Goal: Check status: Check status

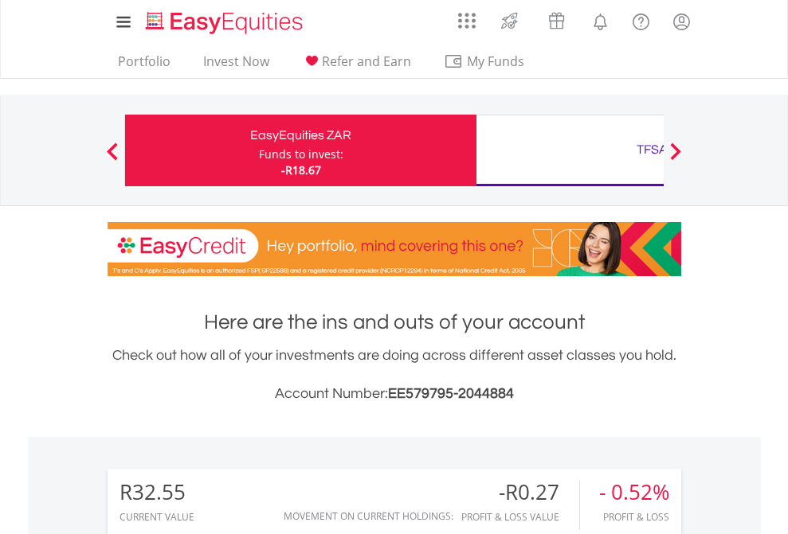
scroll to position [153, 250]
click at [259, 151] on div "Funds to invest:" at bounding box center [301, 155] width 84 height 16
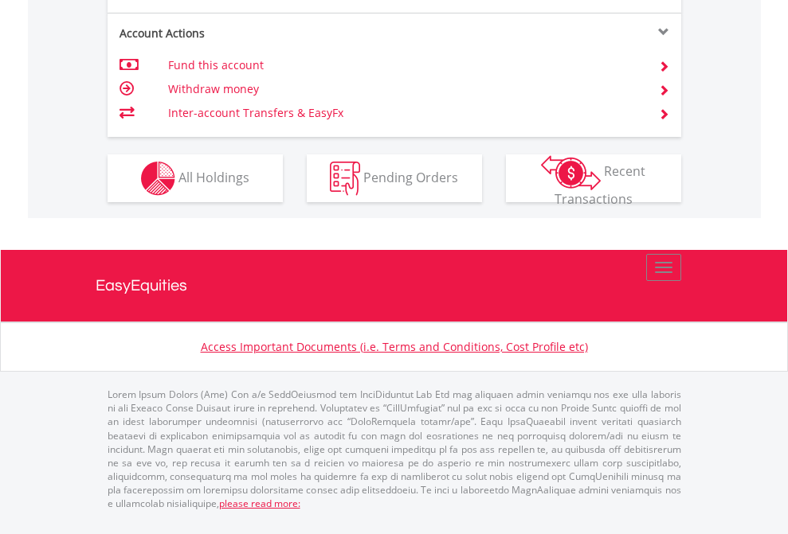
scroll to position [1558, 0]
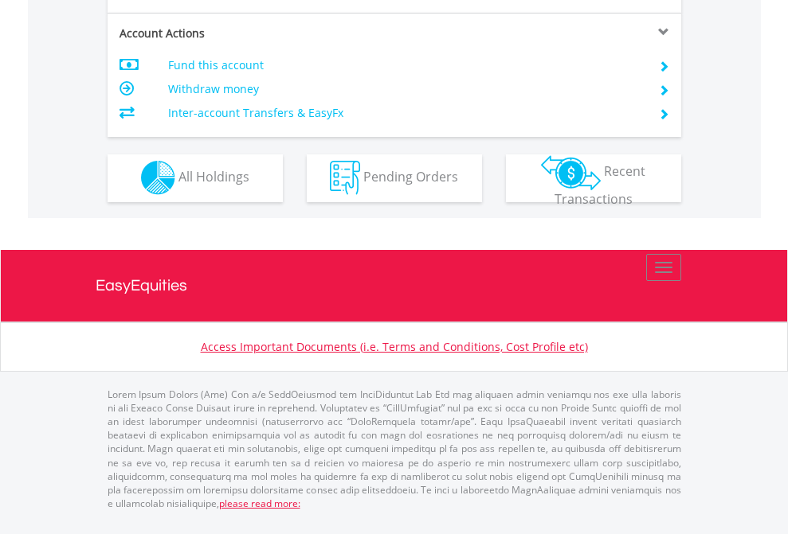
scroll to position [1489, 0]
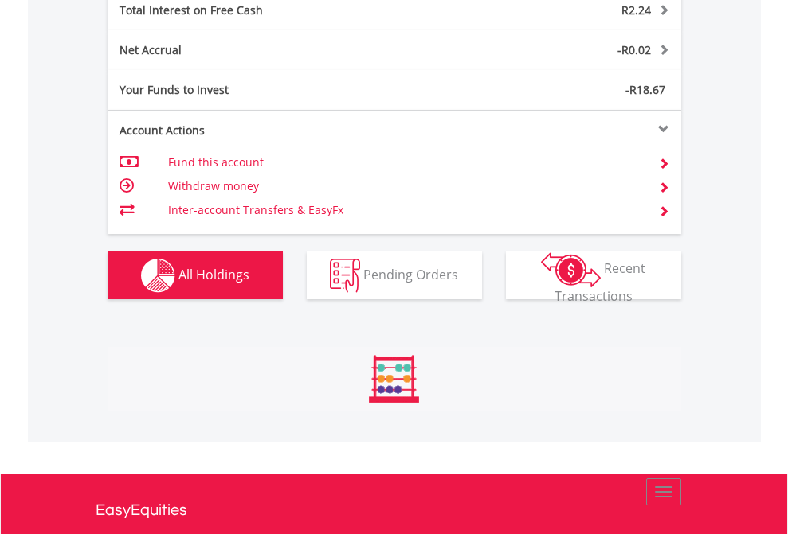
scroll to position [1835, 0]
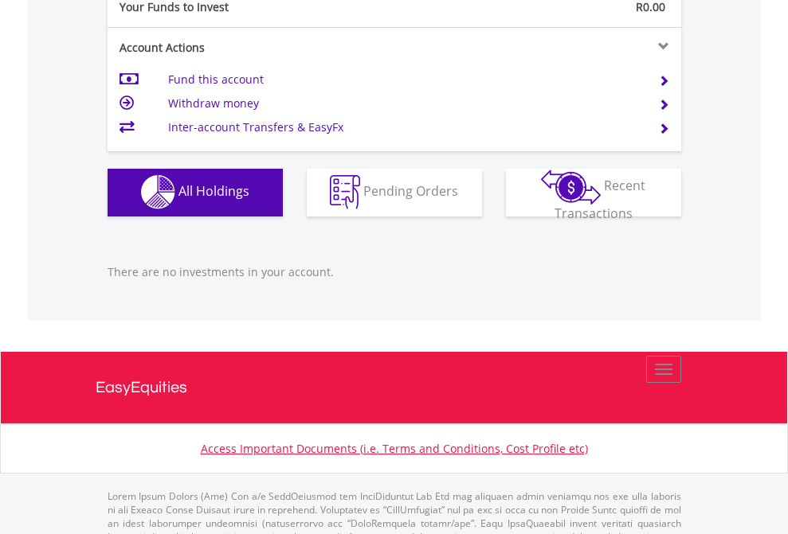
scroll to position [1577, 0]
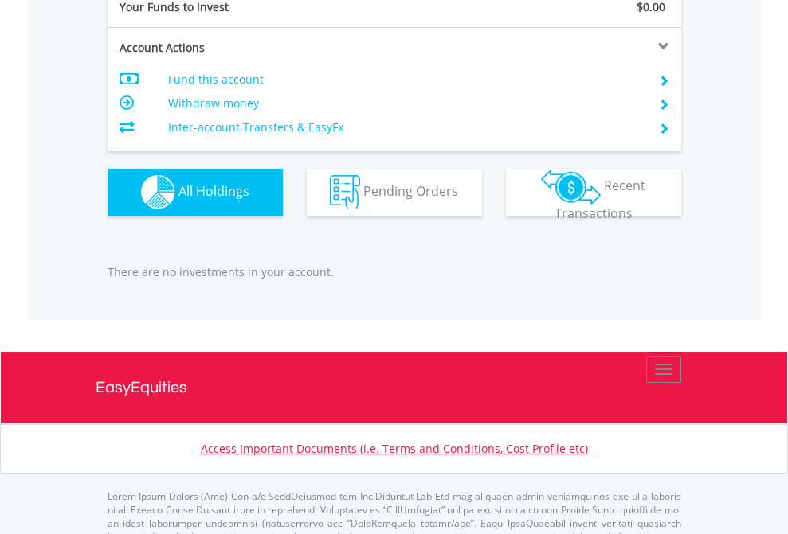
scroll to position [1577, 0]
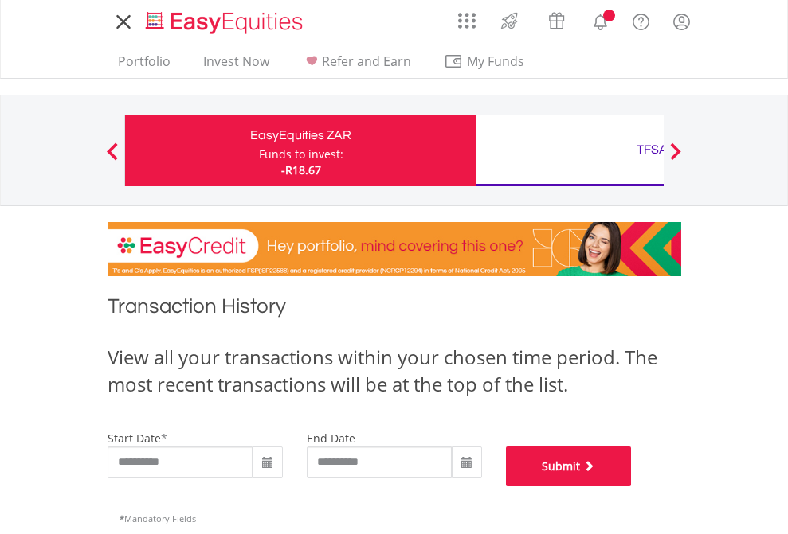
click at [631, 487] on button "Submit" at bounding box center [569, 467] width 126 height 40
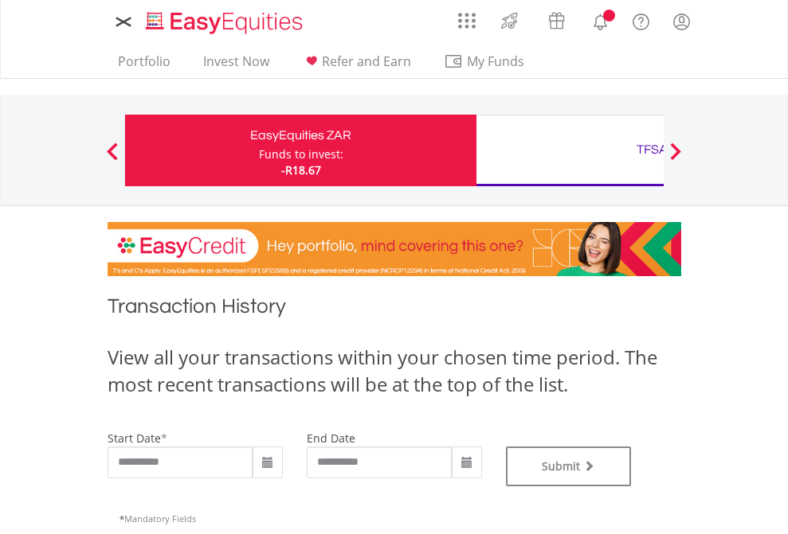
click at [569, 151] on div "TFSA" at bounding box center [652, 150] width 332 height 22
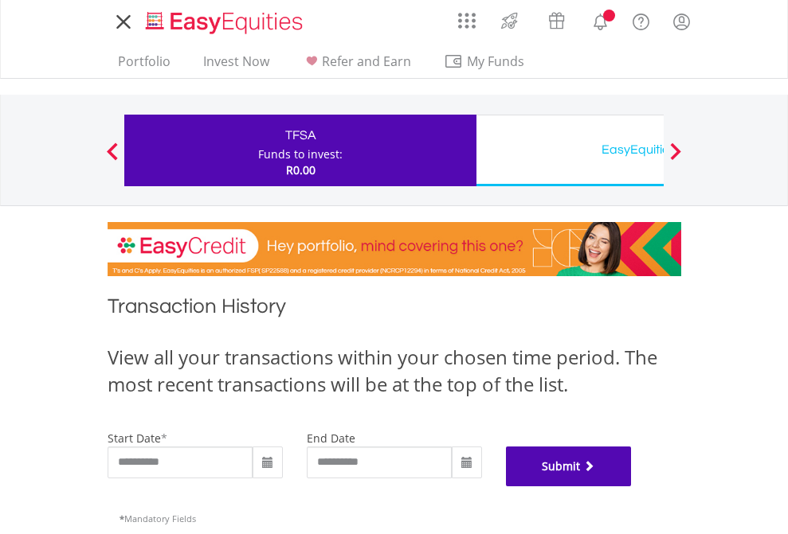
click at [631, 487] on button "Submit" at bounding box center [569, 467] width 126 height 40
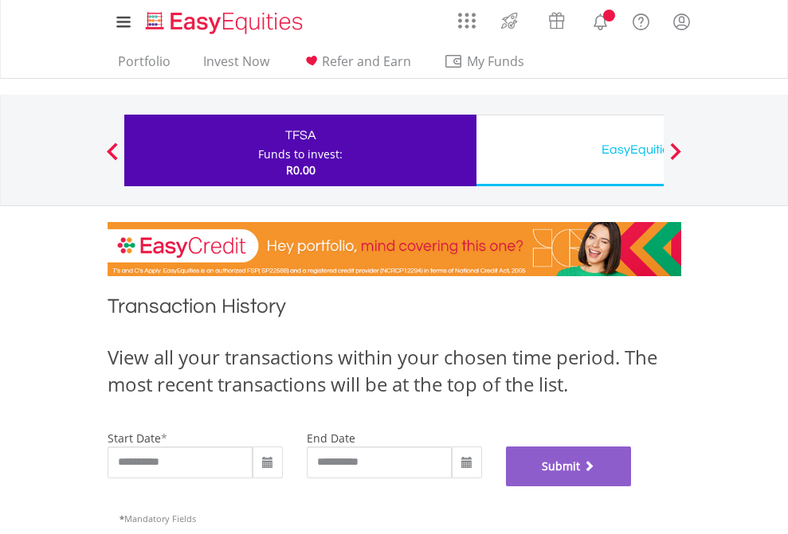
scroll to position [646, 0]
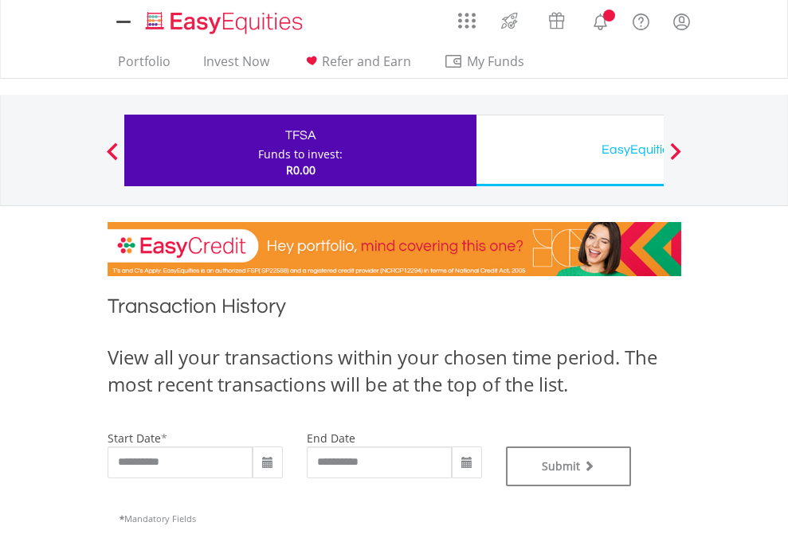
click at [569, 151] on div "EasyEquities USD" at bounding box center [652, 150] width 332 height 22
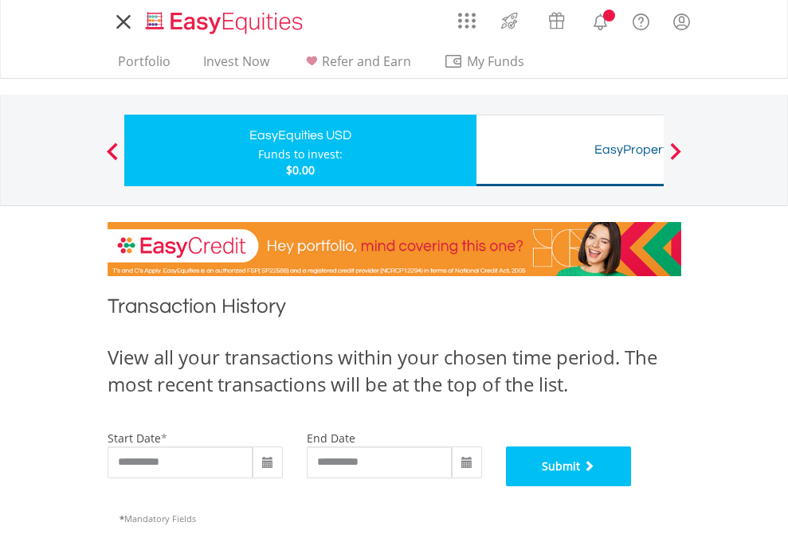
click at [631, 487] on button "Submit" at bounding box center [569, 467] width 126 height 40
